Goal: Transaction & Acquisition: Purchase product/service

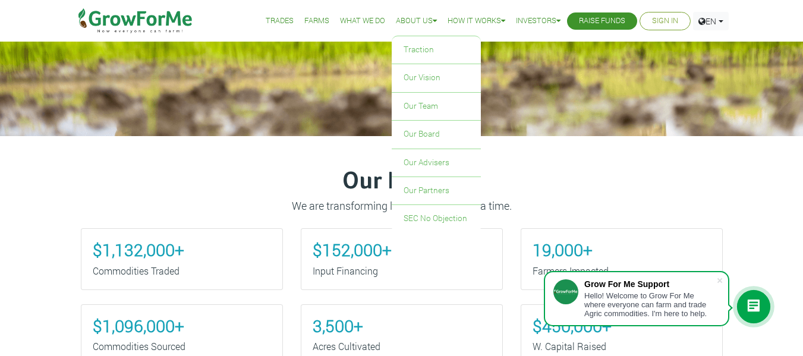
scroll to position [310, 0]
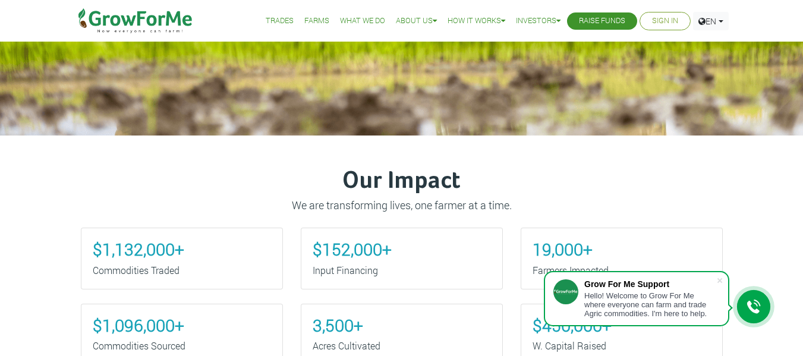
click at [653, 21] on link "Sign In" at bounding box center [665, 21] width 26 height 12
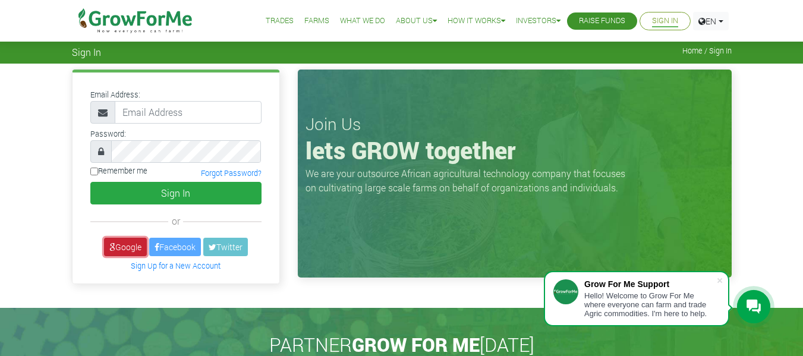
click at [127, 246] on link "Google" at bounding box center [125, 247] width 43 height 18
click at [128, 241] on link "Google" at bounding box center [125, 247] width 43 height 18
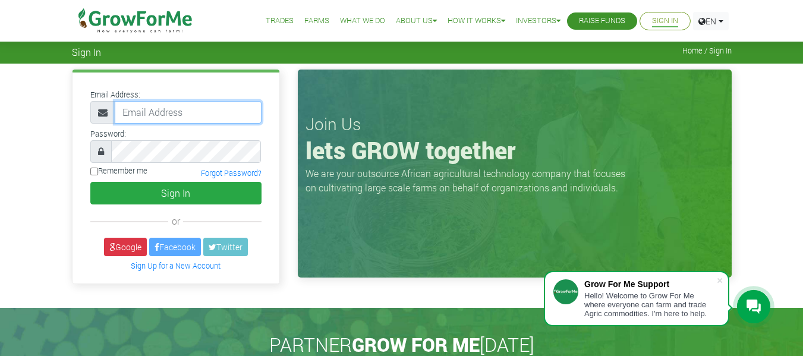
click at [133, 117] on input "email" at bounding box center [188, 112] width 147 height 23
type input "p"
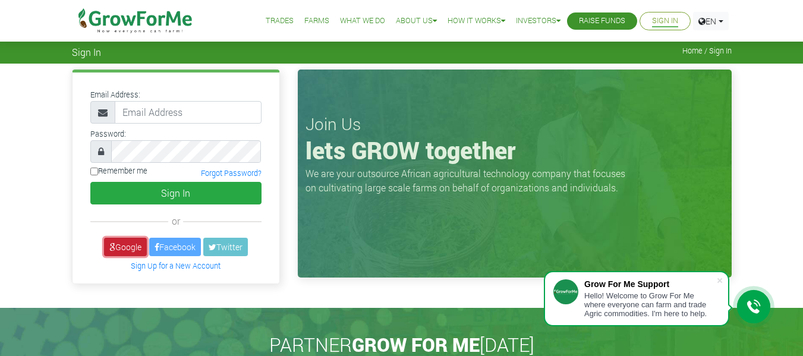
click at [127, 241] on link "Google" at bounding box center [125, 247] width 43 height 18
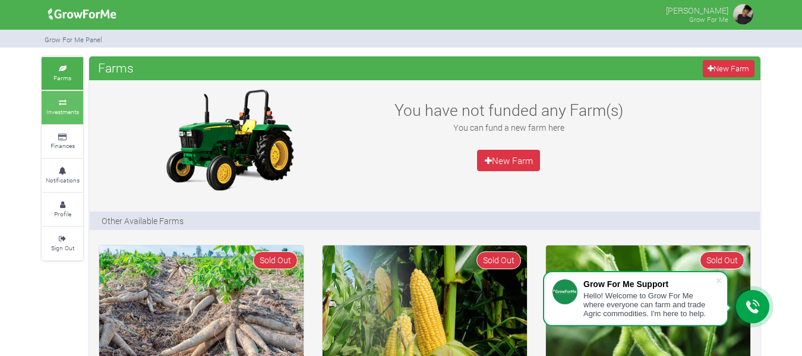
click at [55, 112] on small "Investments" at bounding box center [62, 112] width 33 height 8
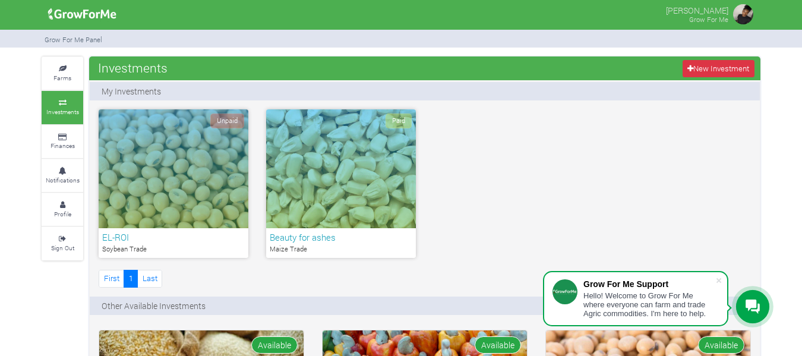
click at [178, 163] on div "Unpaid" at bounding box center [174, 168] width 150 height 119
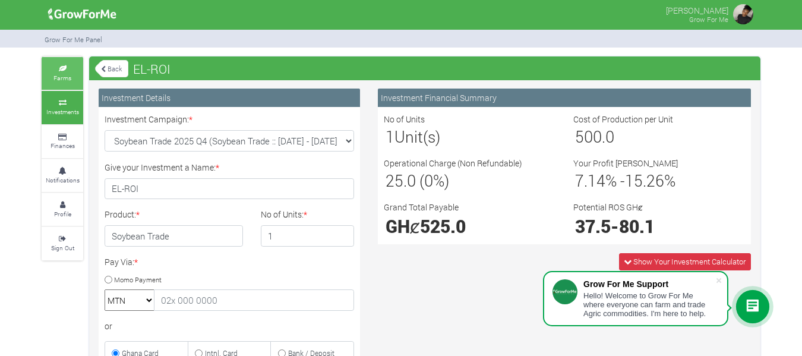
click at [69, 72] on link "Farms" at bounding box center [63, 73] width 42 height 33
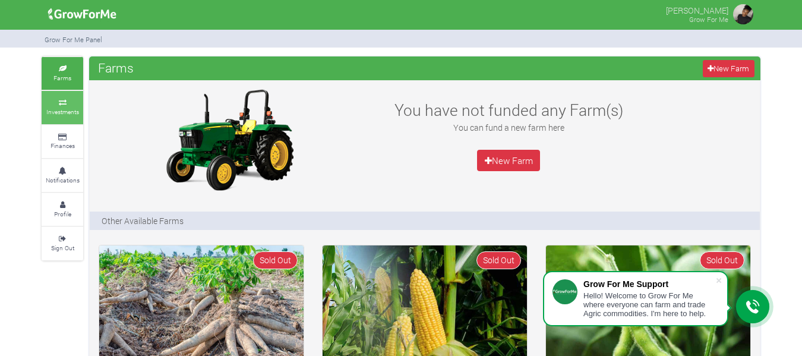
click at [71, 111] on small "Investments" at bounding box center [62, 112] width 33 height 8
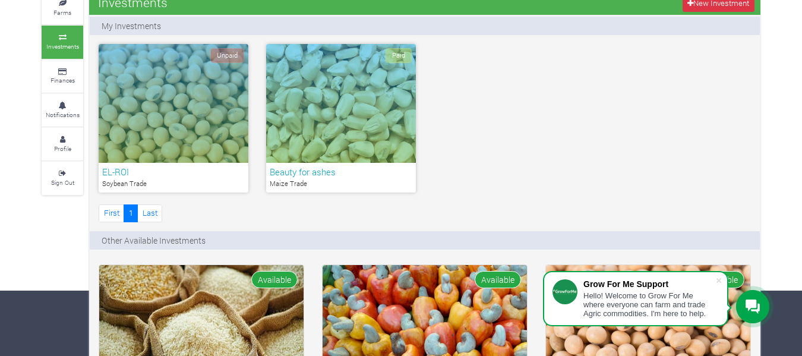
scroll to position [64, 0]
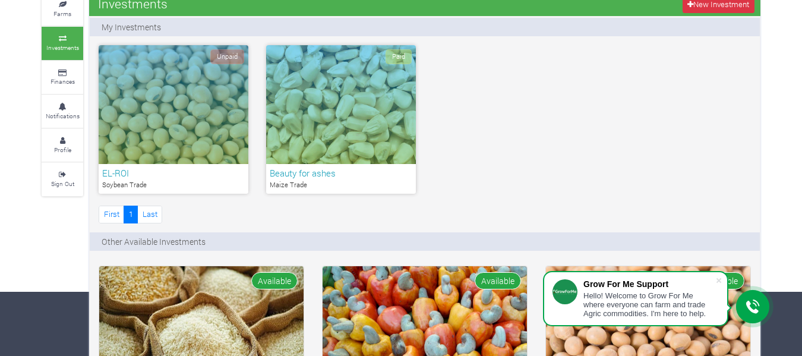
click at [207, 135] on div "Unpaid" at bounding box center [174, 104] width 150 height 119
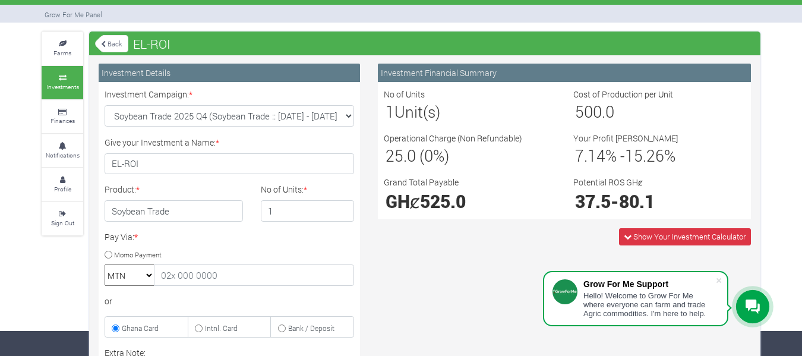
scroll to position [26, 0]
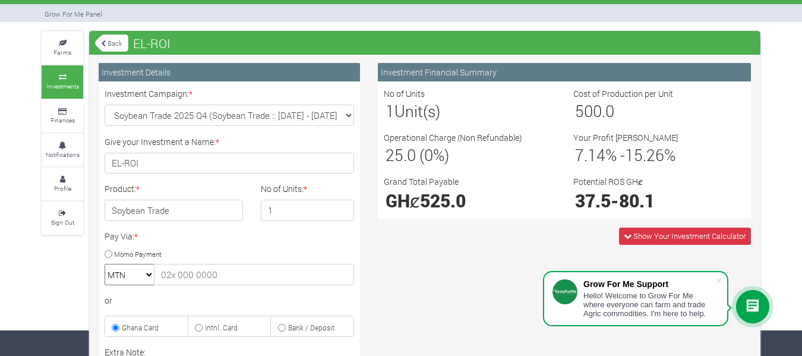
click at [112, 41] on link "Back" at bounding box center [111, 43] width 33 height 20
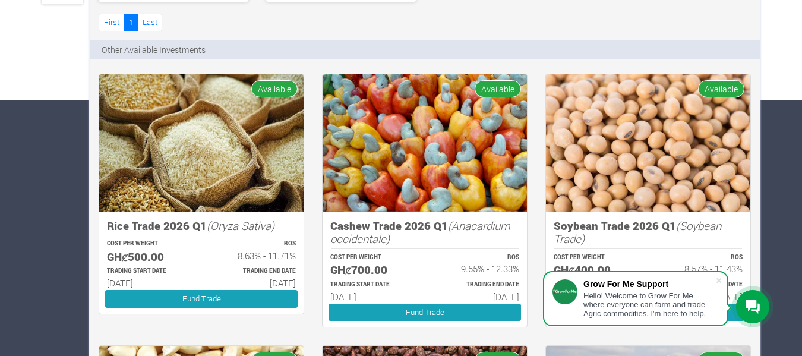
scroll to position [259, 0]
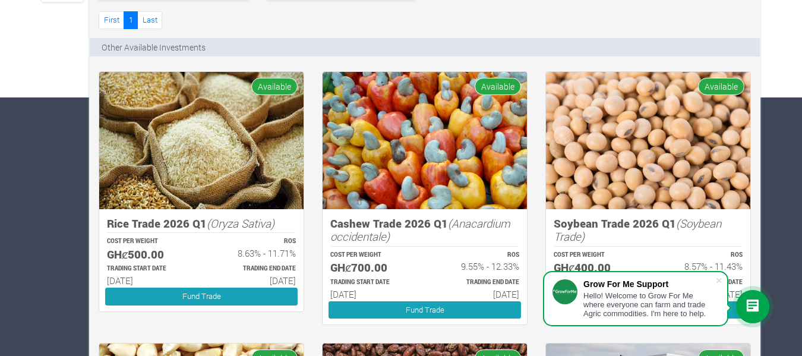
click at [600, 133] on img at bounding box center [648, 140] width 204 height 137
click at [635, 170] on img at bounding box center [648, 140] width 204 height 137
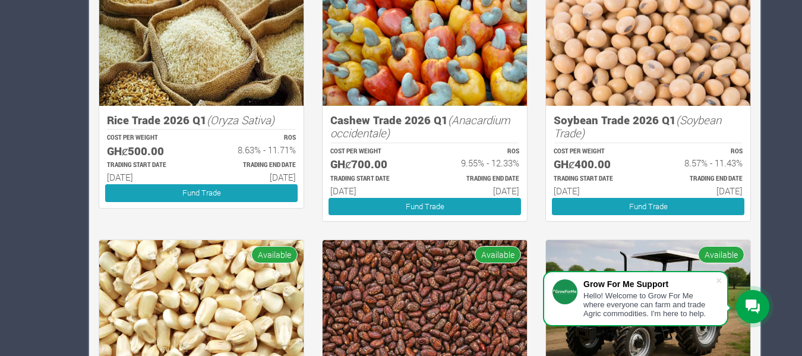
scroll to position [364, 0]
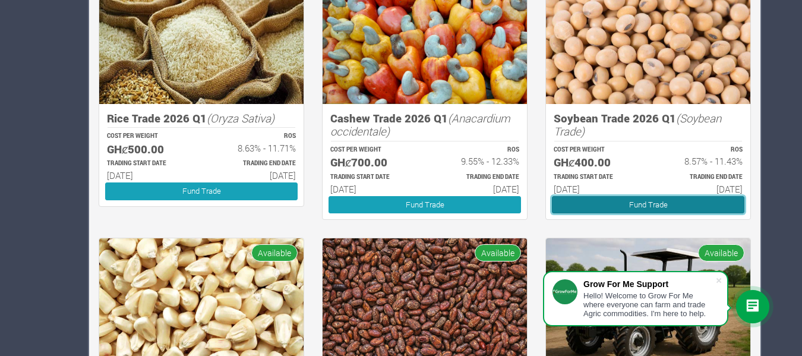
click at [636, 205] on link "Fund Trade" at bounding box center [648, 204] width 193 height 17
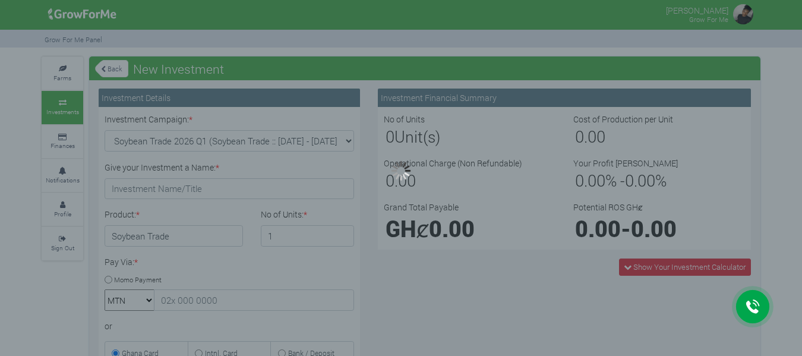
type input "1"
